Goal: Task Accomplishment & Management: Manage account settings

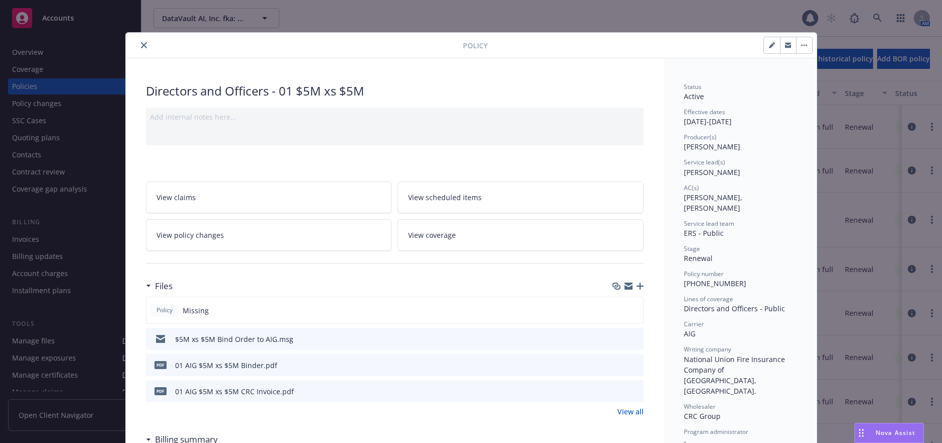
click at [199, 235] on span "View policy changes" at bounding box center [190, 235] width 67 height 11
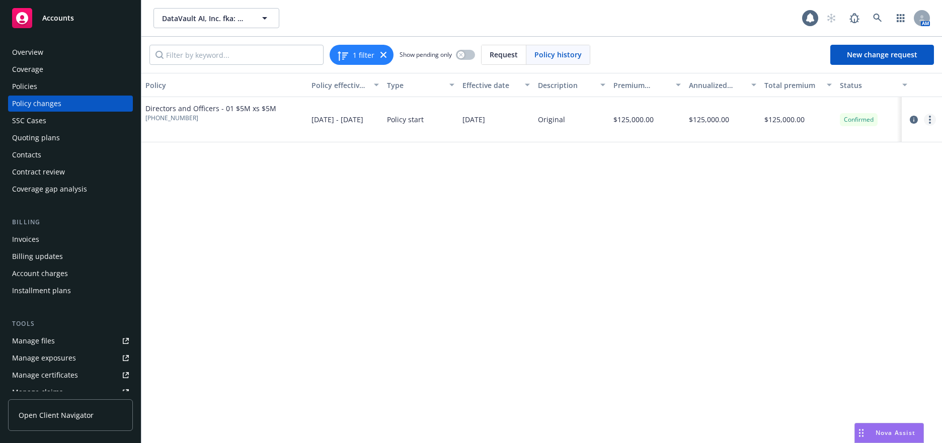
click at [930, 120] on circle "more" at bounding box center [930, 120] width 2 height 2
click at [829, 181] on link "Edit policy change" at bounding box center [849, 181] width 173 height 20
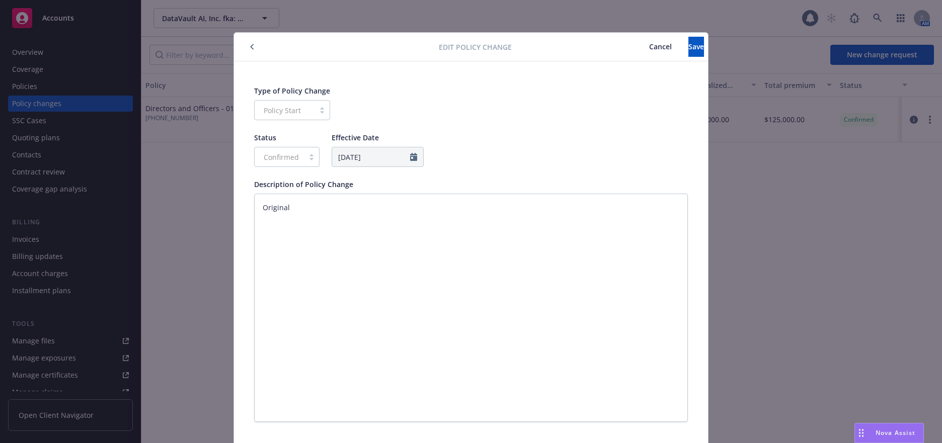
scroll to position [1, 0]
click at [250, 47] on icon "button" at bounding box center [252, 46] width 4 height 6
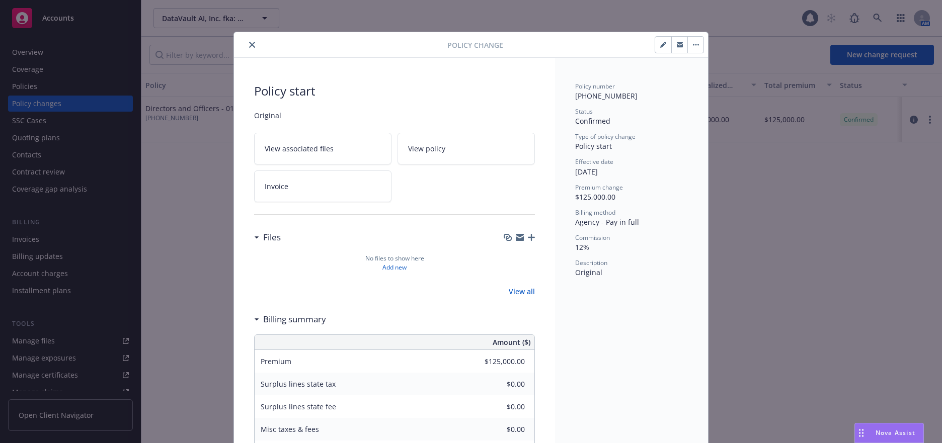
click at [660, 44] on icon "button" at bounding box center [663, 45] width 6 height 6
type textarea "x"
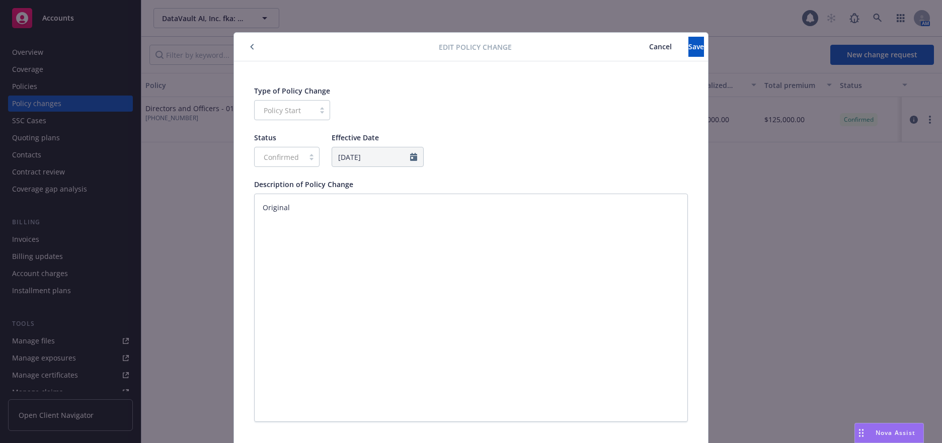
click at [250, 49] on icon "button" at bounding box center [252, 47] width 4 height 6
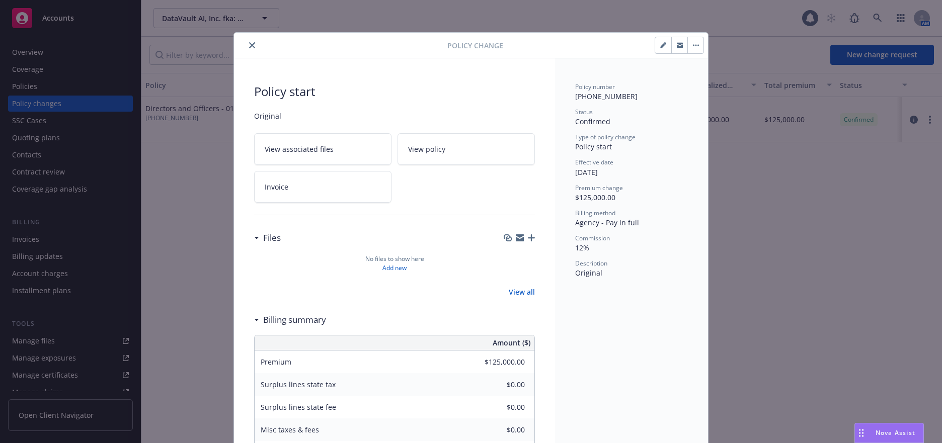
click at [249, 49] on button "close" at bounding box center [252, 45] width 12 height 12
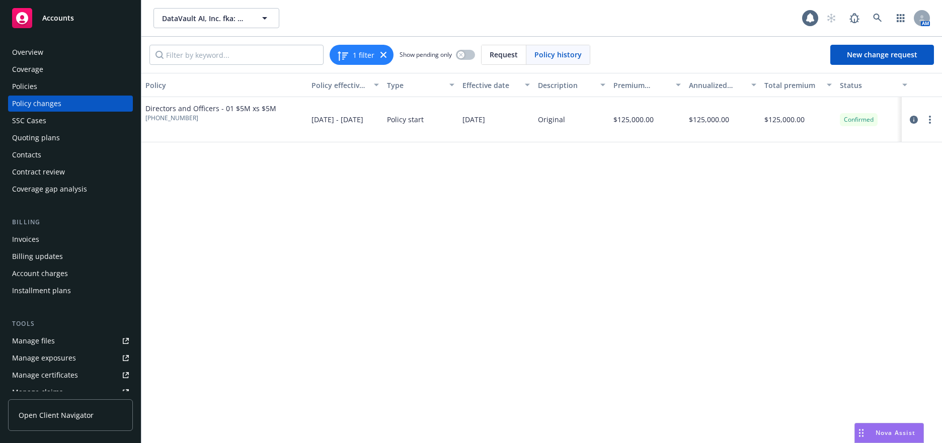
click at [25, 85] on div "Policies" at bounding box center [24, 87] width 25 height 16
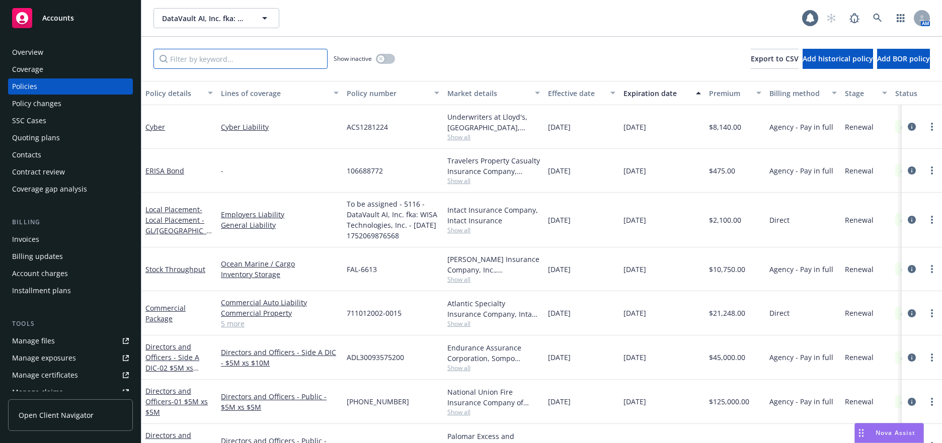
click at [213, 62] on input "Filter by keyword..." at bounding box center [241, 59] width 174 height 20
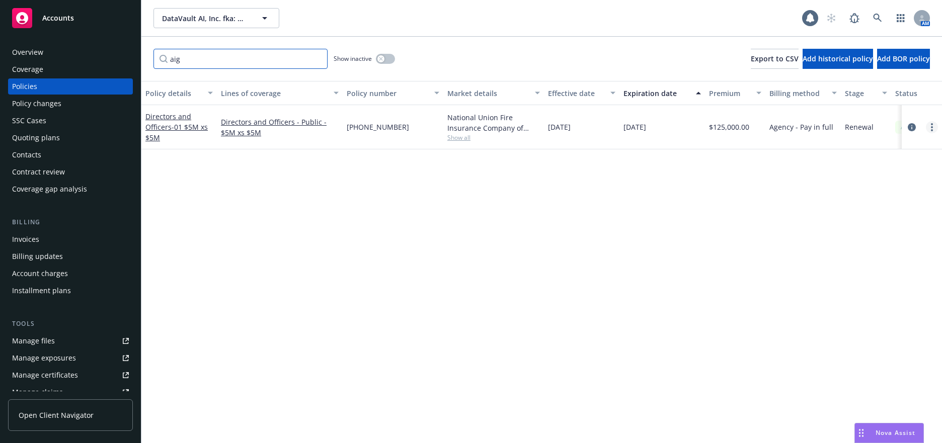
type input "aig"
click at [932, 127] on circle "more" at bounding box center [932, 127] width 2 height 2
click at [932, 129] on circle "more" at bounding box center [932, 130] width 2 height 2
click at [906, 146] on link "Manage lines of coverage" at bounding box center [878, 148] width 118 height 20
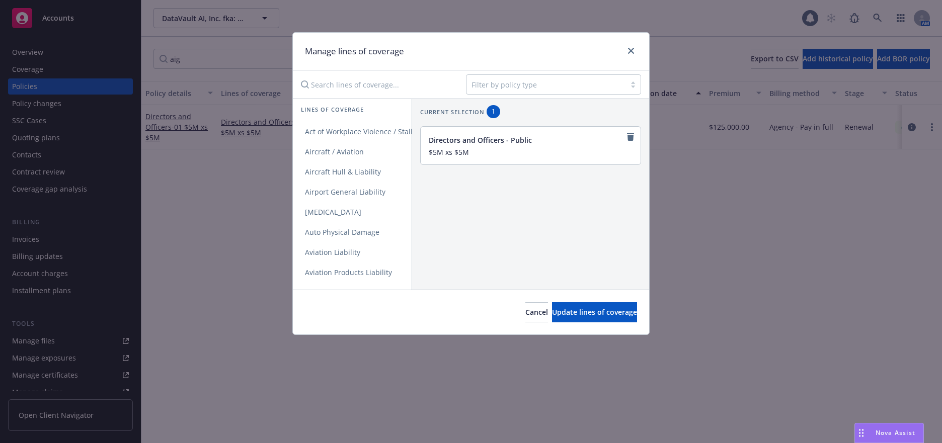
click at [345, 87] on input "Search lines of coverage..." at bounding box center [376, 84] width 163 height 20
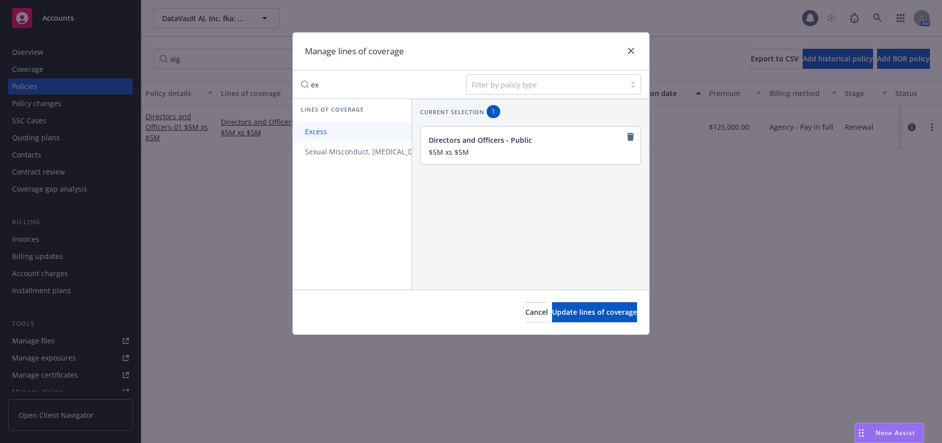
type input "ex"
click at [317, 131] on span "Excess" at bounding box center [316, 132] width 46 height 10
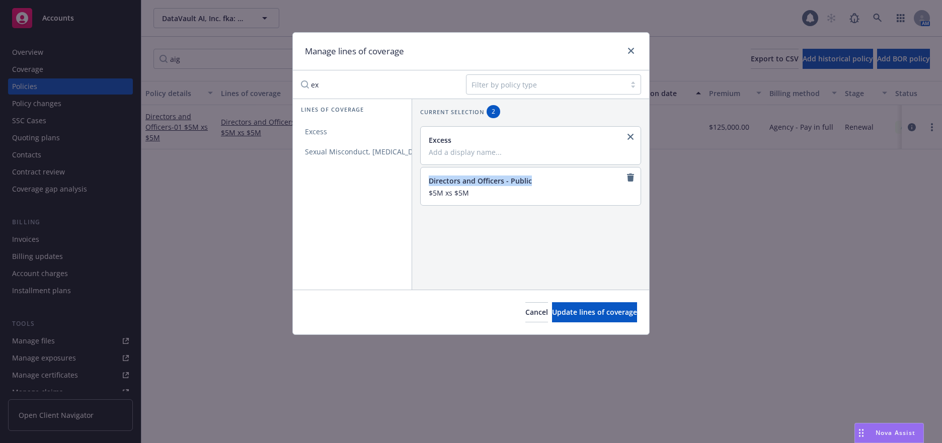
drag, startPoint x: 533, startPoint y: 179, endPoint x: 429, endPoint y: 185, distance: 103.8
click at [429, 185] on div "Directors and Officers - Public" at bounding box center [530, 181] width 202 height 11
copy div "Directors and Officers - Public"
click at [428, 154] on div "Excess" at bounding box center [531, 146] width 220 height 38
click at [433, 154] on input "Add a display name..." at bounding box center [530, 151] width 202 height 9
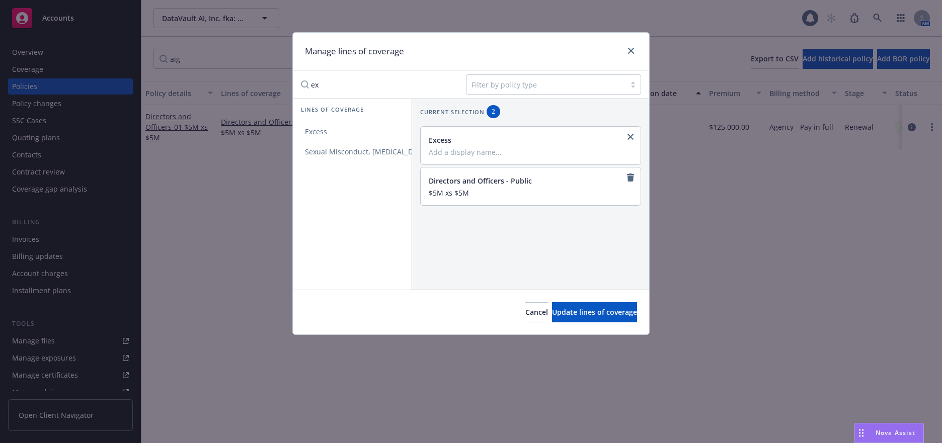
paste input "Directors and Officers - Public"
type input "Directors and Officers - Public $5M xs $5M"
click at [627, 178] on icon "remove" at bounding box center [630, 178] width 7 height 8
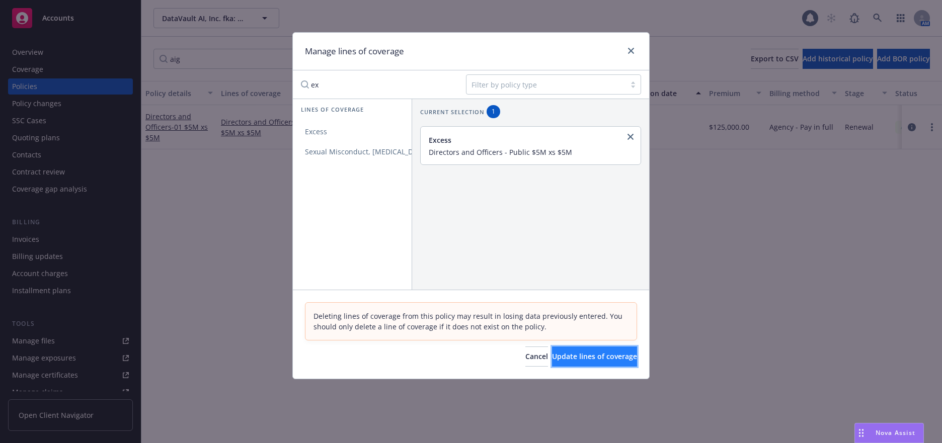
click at [591, 355] on span "Update lines of coverage" at bounding box center [594, 357] width 85 height 10
